Goal: Transaction & Acquisition: Purchase product/service

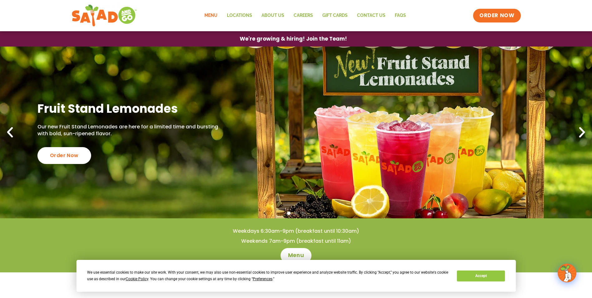
click at [216, 15] on link "Menu" at bounding box center [211, 15] width 22 height 14
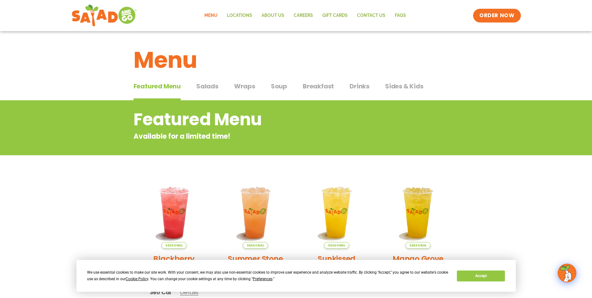
click at [208, 86] on span "Salads" at bounding box center [207, 86] width 22 height 9
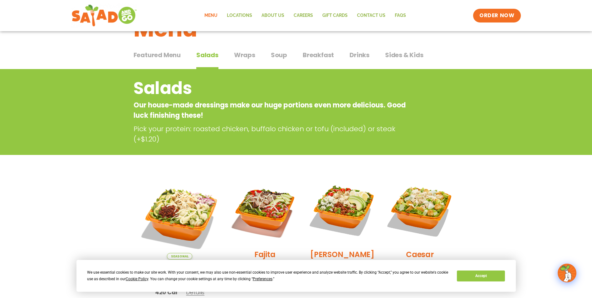
scroll to position [21, 0]
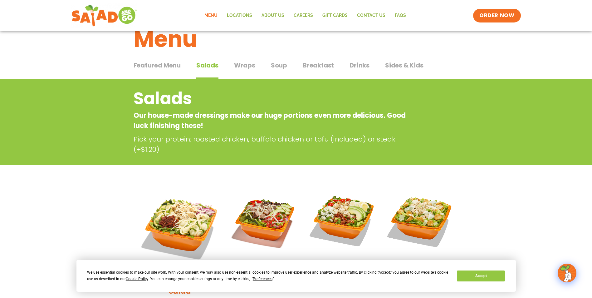
click at [400, 68] on span "Sides & Kids" at bounding box center [404, 65] width 38 height 9
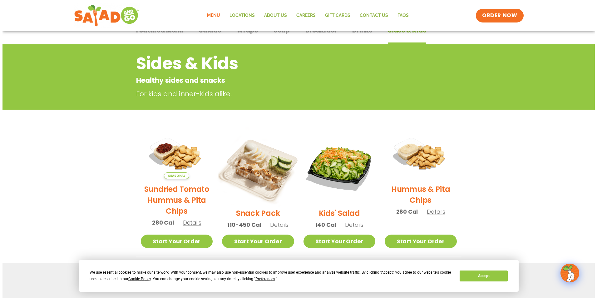
scroll to position [62, 0]
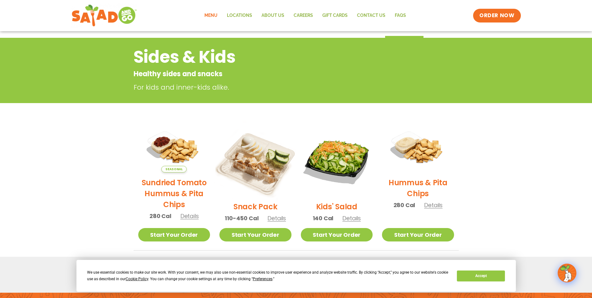
click at [261, 179] on img at bounding box center [255, 160] width 85 height 85
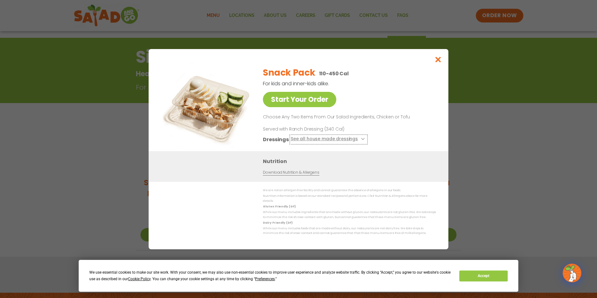
click at [310, 139] on button "See all house made dressings" at bounding box center [329, 139] width 76 height 8
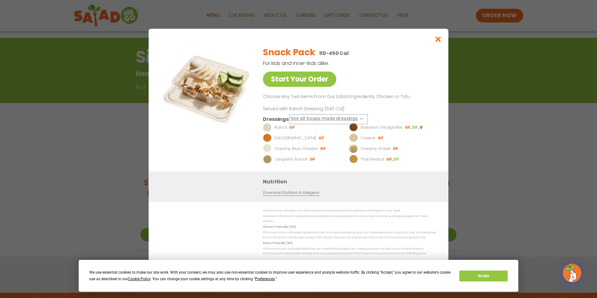
click at [323, 121] on button "See all house made dressings" at bounding box center [329, 119] width 76 height 8
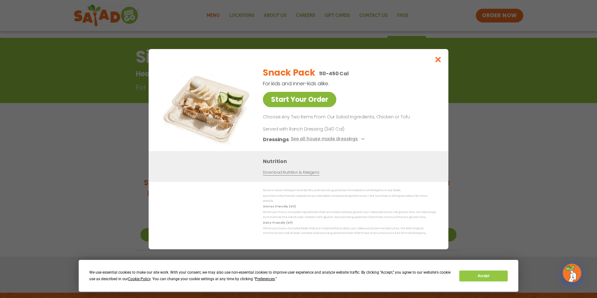
click at [310, 103] on link "Start Your Order" at bounding box center [299, 99] width 73 height 15
